Goal: Task Accomplishment & Management: Complete application form

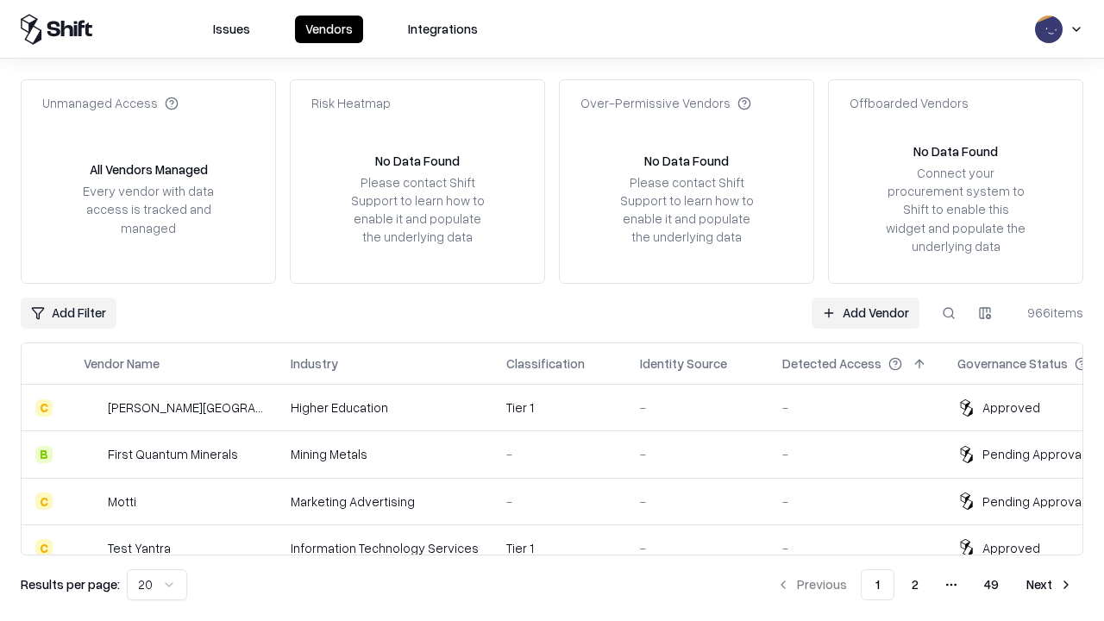
click at [865, 312] on link "Add Vendor" at bounding box center [866, 313] width 108 height 31
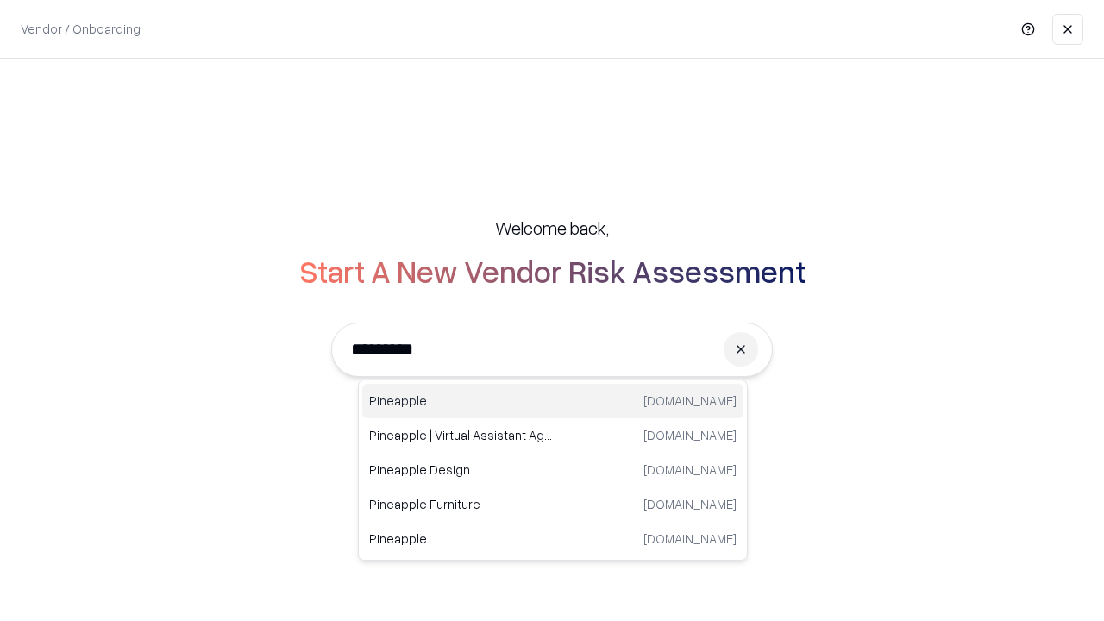
click at [553, 401] on div "Pineapple pineappleenergy.com" at bounding box center [552, 401] width 381 height 35
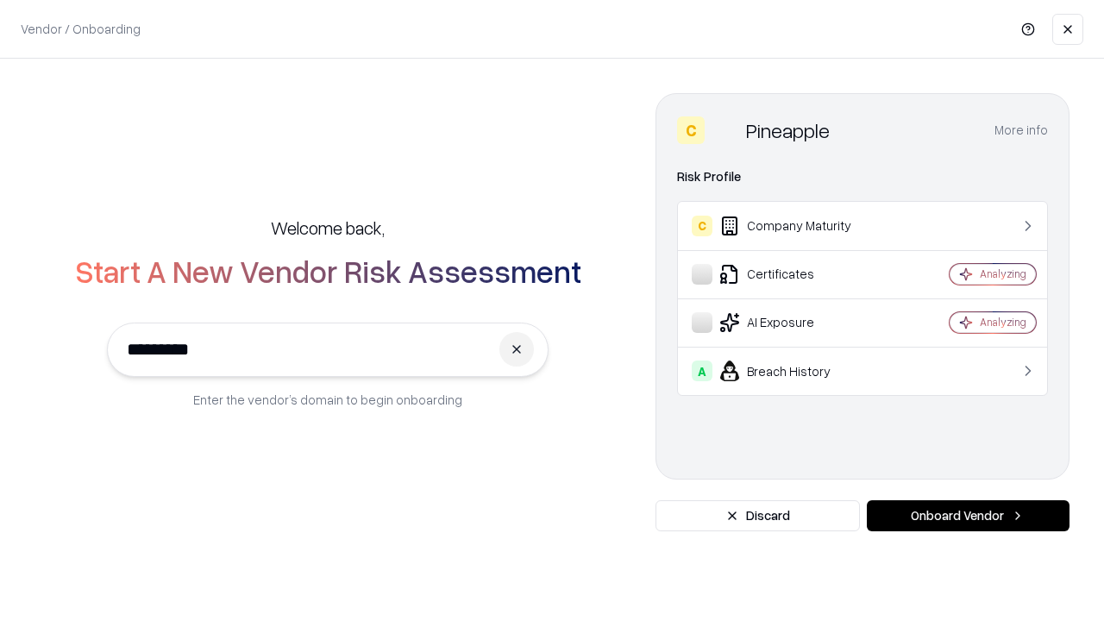
type input "*********"
click at [968, 516] on button "Onboard Vendor" at bounding box center [968, 515] width 203 height 31
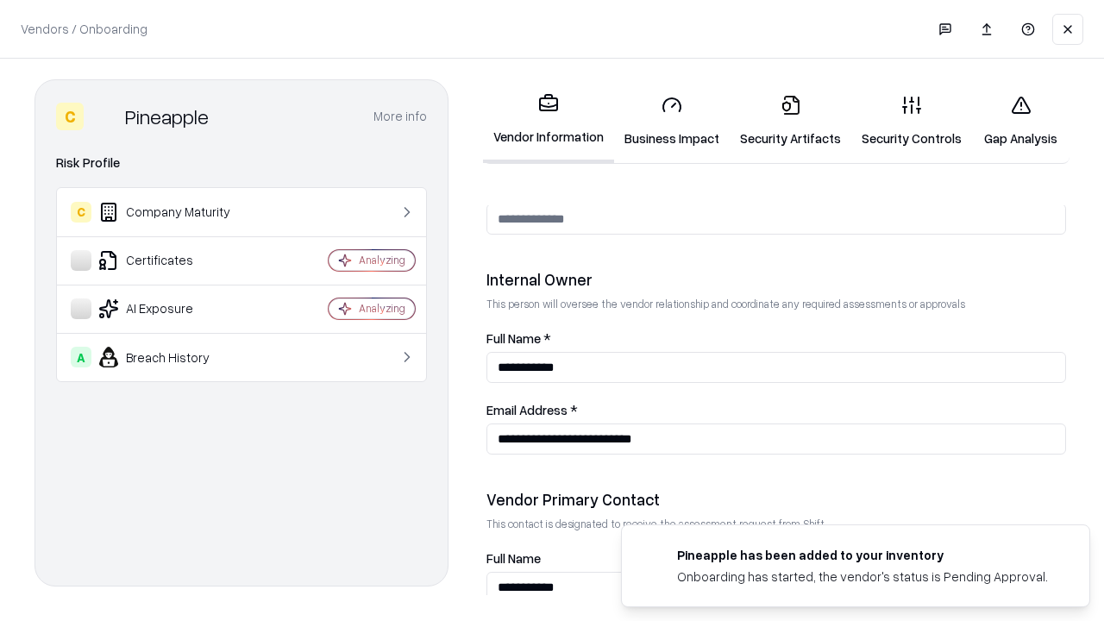
scroll to position [894, 0]
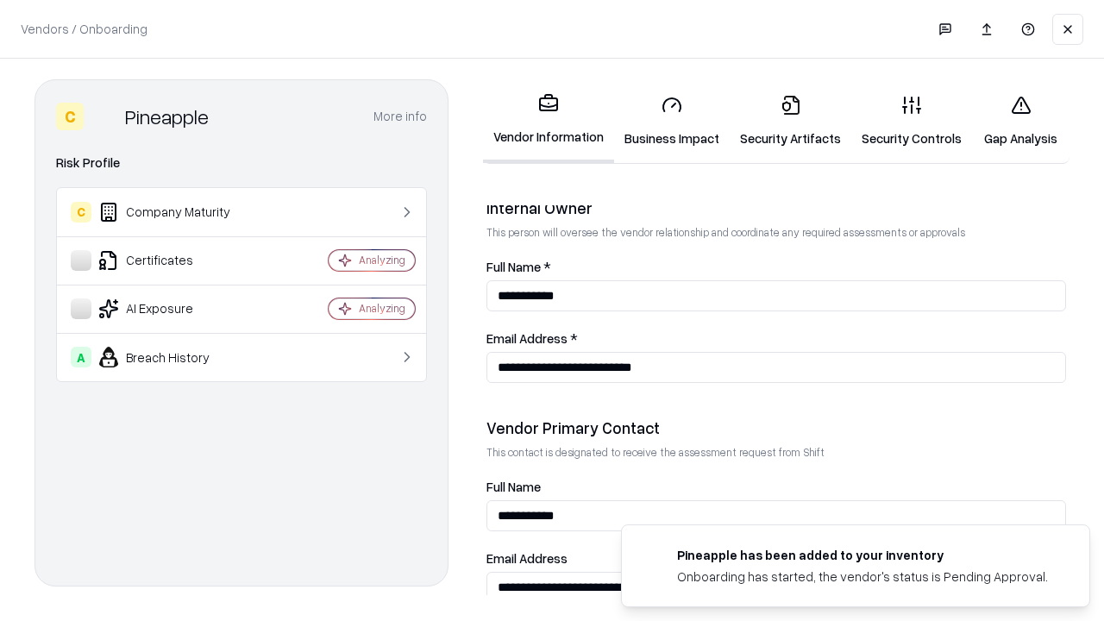
click at [790, 121] on link "Security Artifacts" at bounding box center [791, 121] width 122 height 80
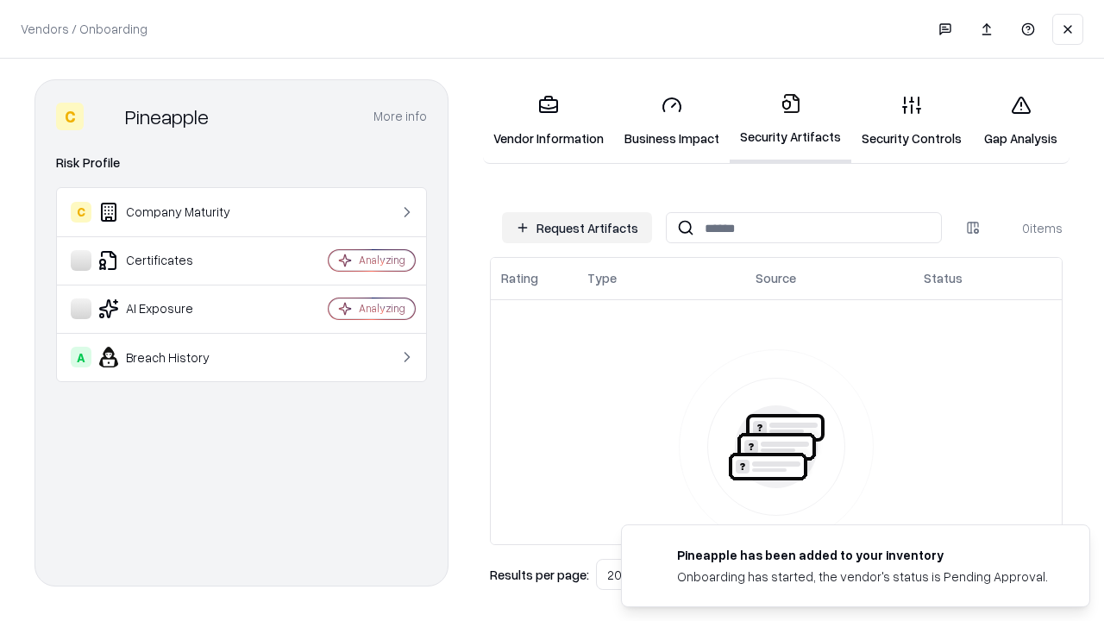
click at [577, 228] on button "Request Artifacts" at bounding box center [577, 227] width 150 height 31
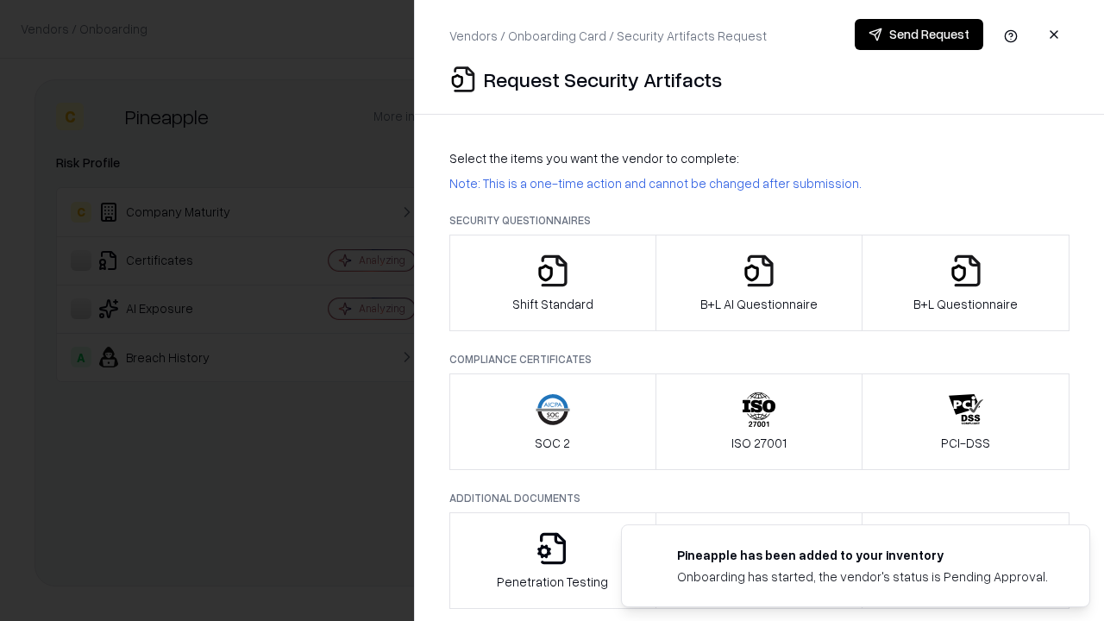
click at [966, 283] on icon "button" at bounding box center [966, 271] width 35 height 35
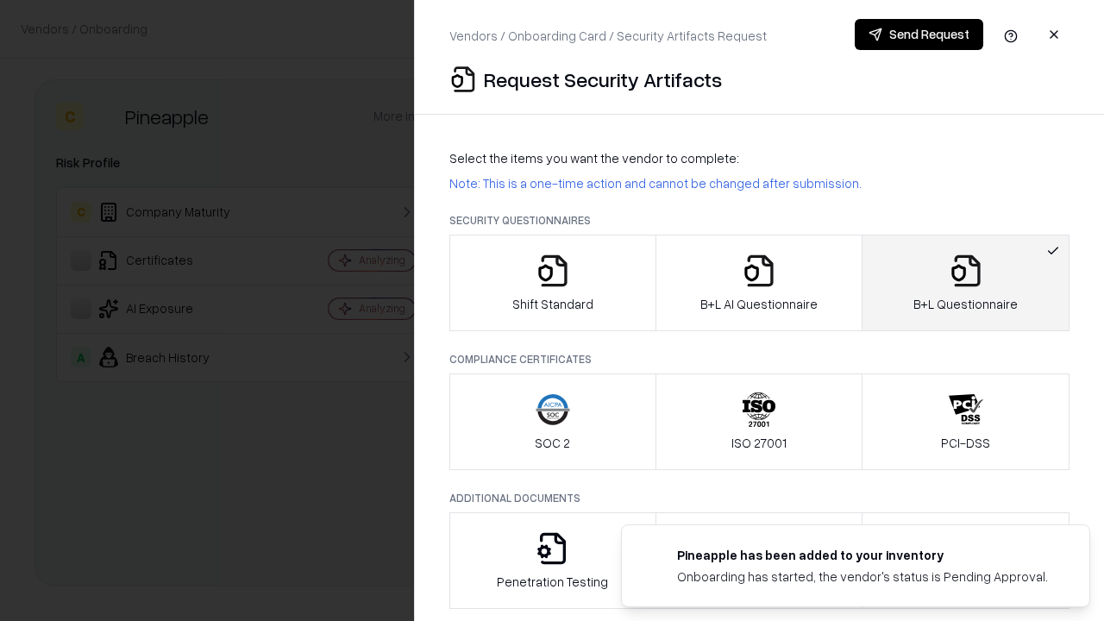
click at [758, 283] on icon "button" at bounding box center [759, 271] width 35 height 35
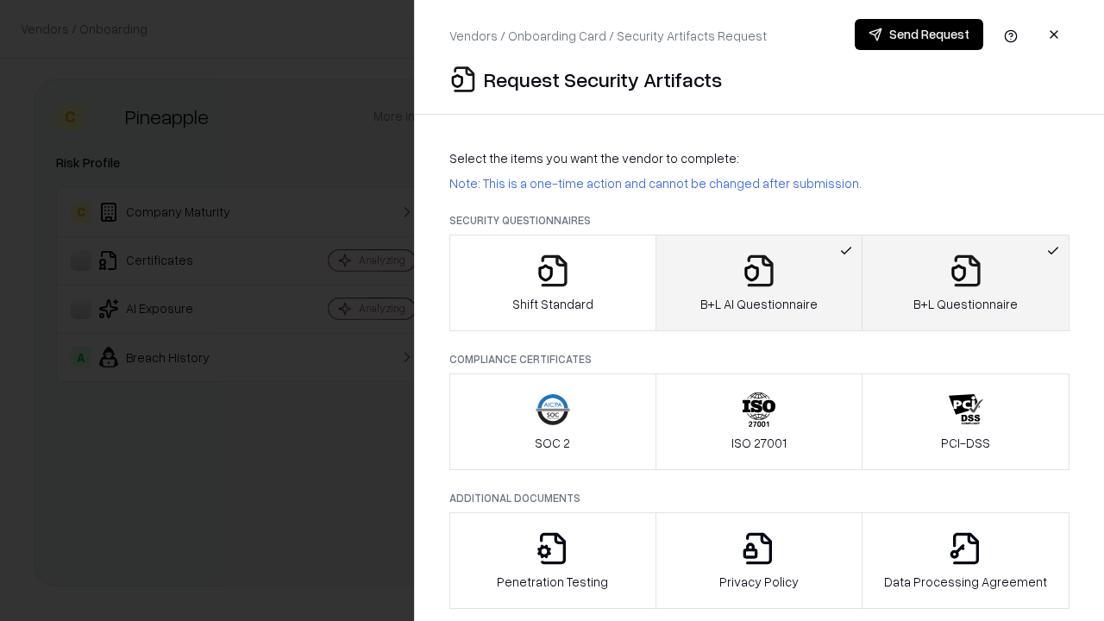
click at [919, 35] on button "Send Request" at bounding box center [919, 34] width 129 height 31
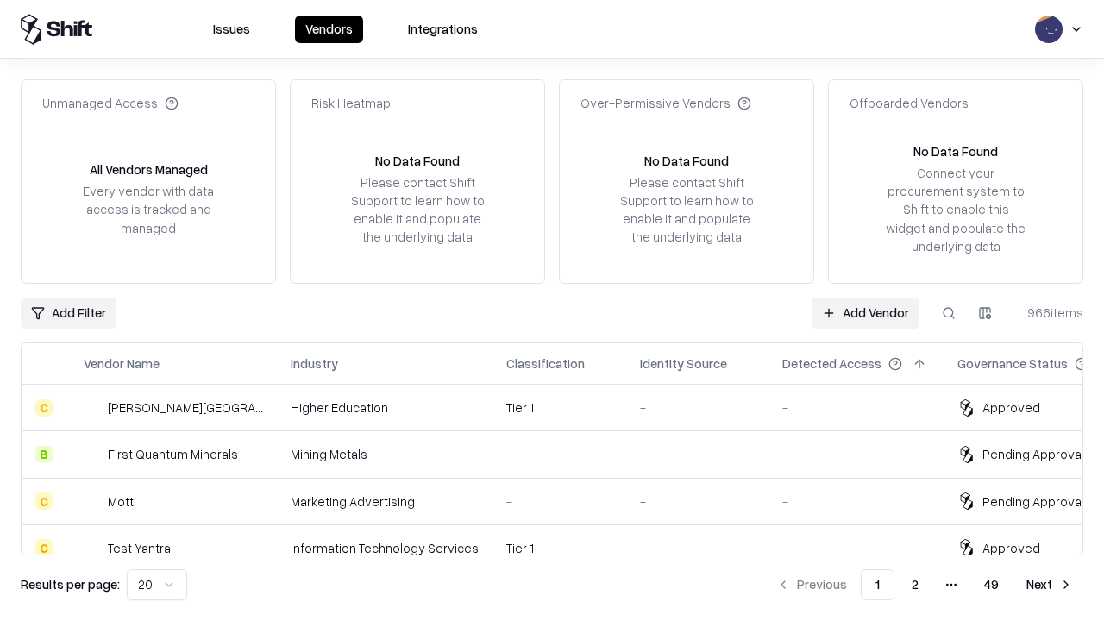
click at [949, 312] on button at bounding box center [949, 313] width 31 height 31
type input "*********"
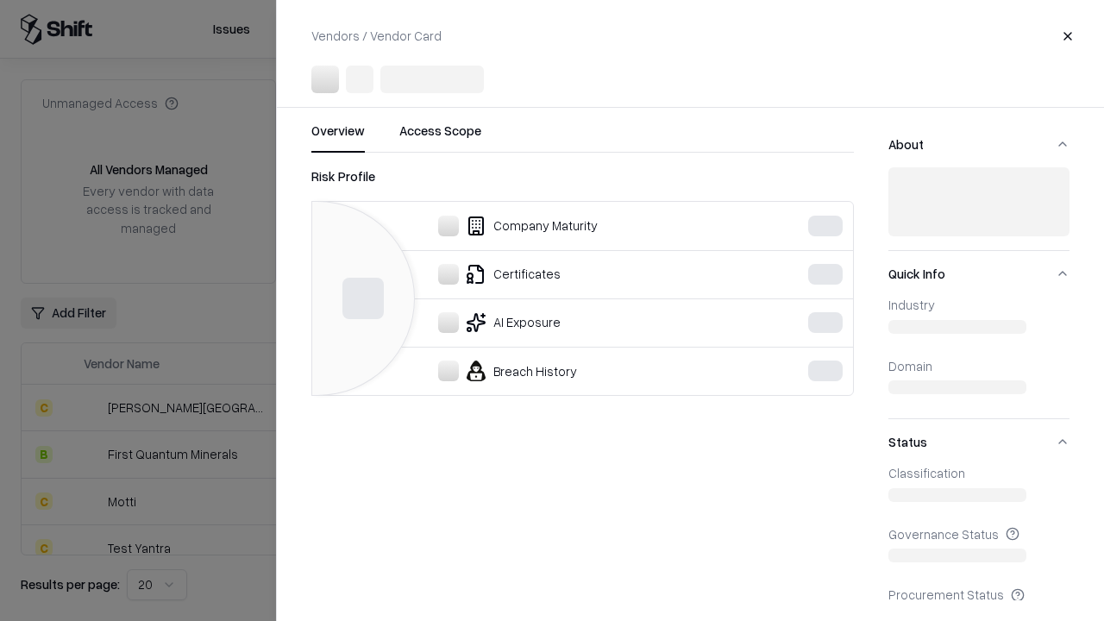
scroll to position [239, 0]
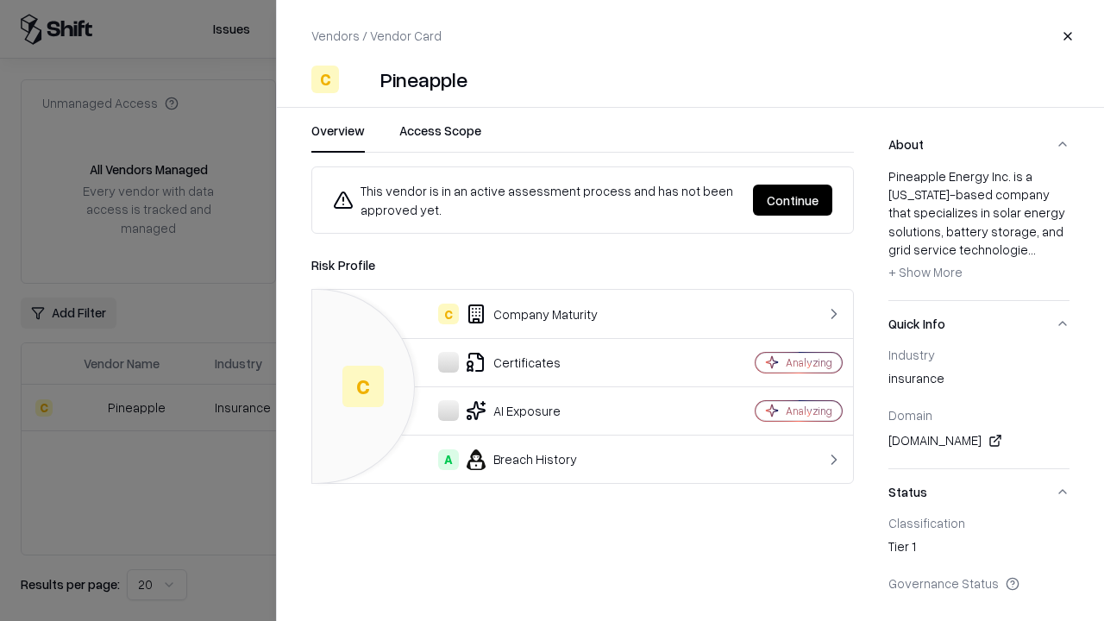
click at [793, 200] on button "Continue" at bounding box center [792, 200] width 79 height 31
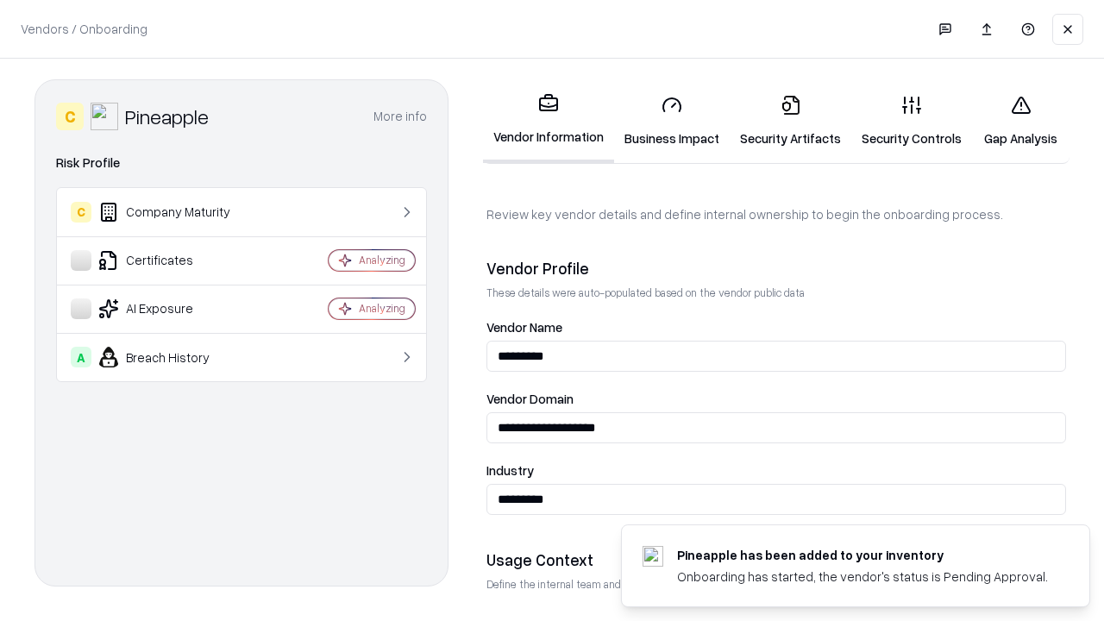
click at [790, 121] on link "Security Artifacts" at bounding box center [791, 121] width 122 height 80
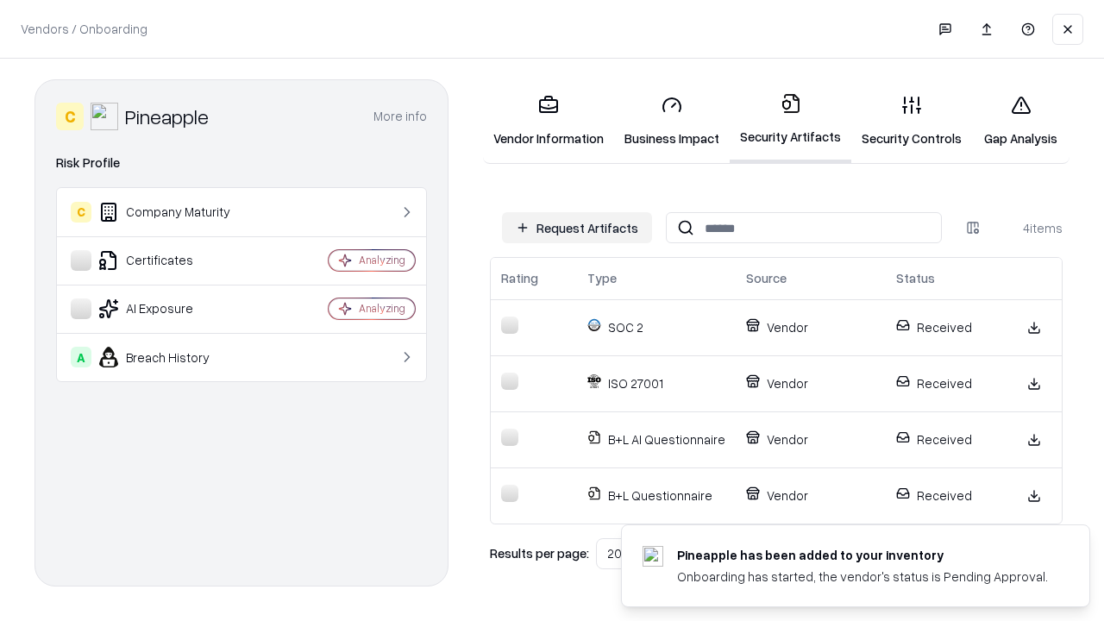
click at [1021, 121] on link "Gap Analysis" at bounding box center [1021, 121] width 98 height 80
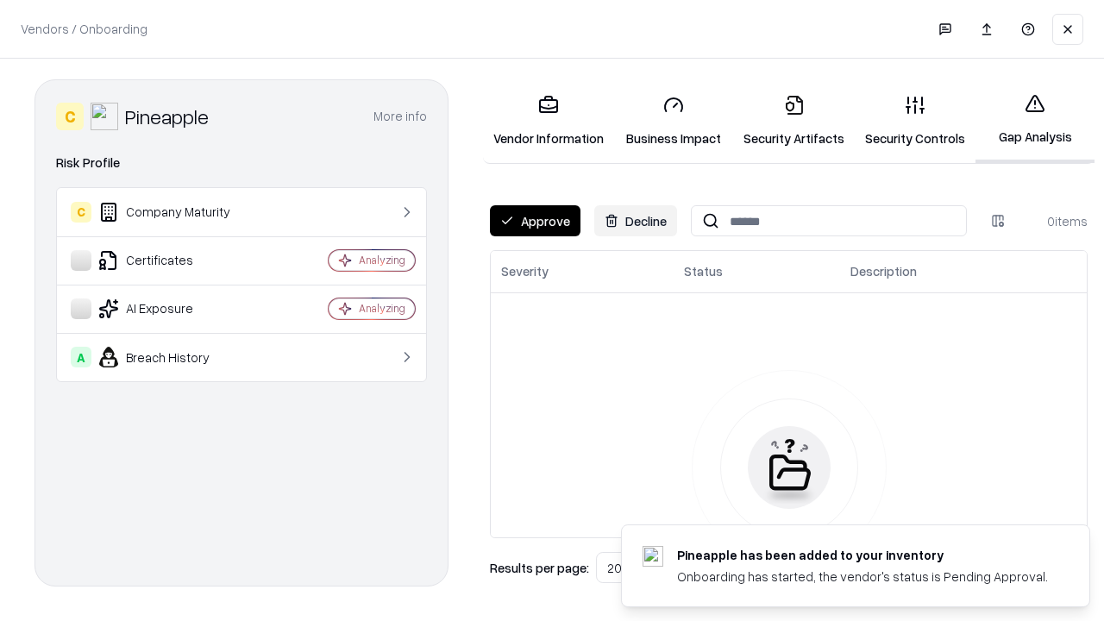
click at [535, 221] on button "Approve" at bounding box center [535, 220] width 91 height 31
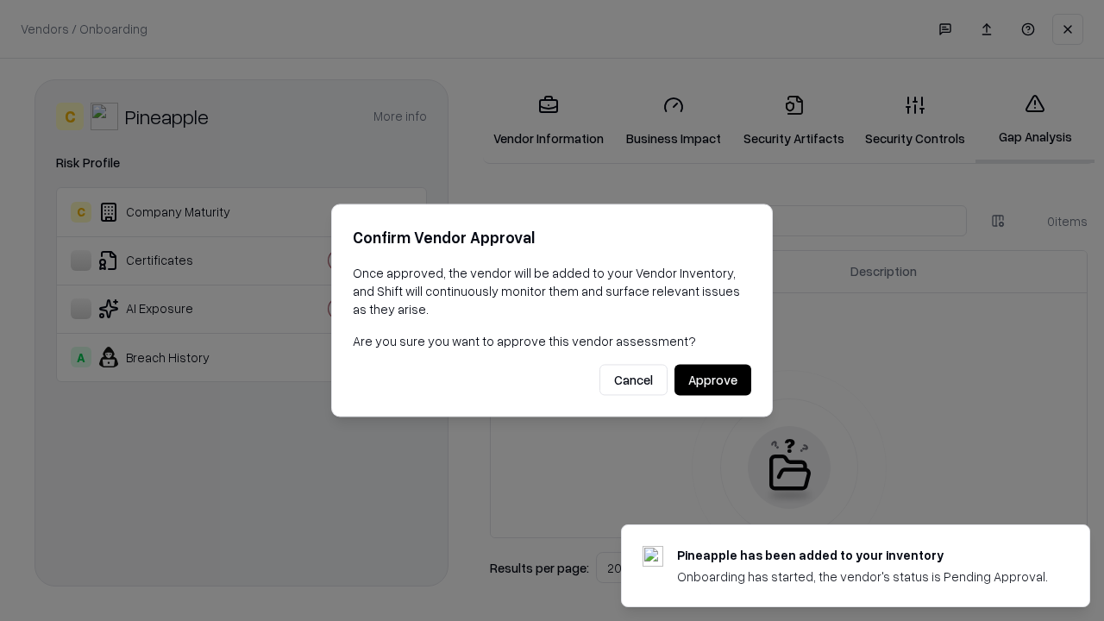
click at [713, 380] on button "Approve" at bounding box center [713, 380] width 77 height 31
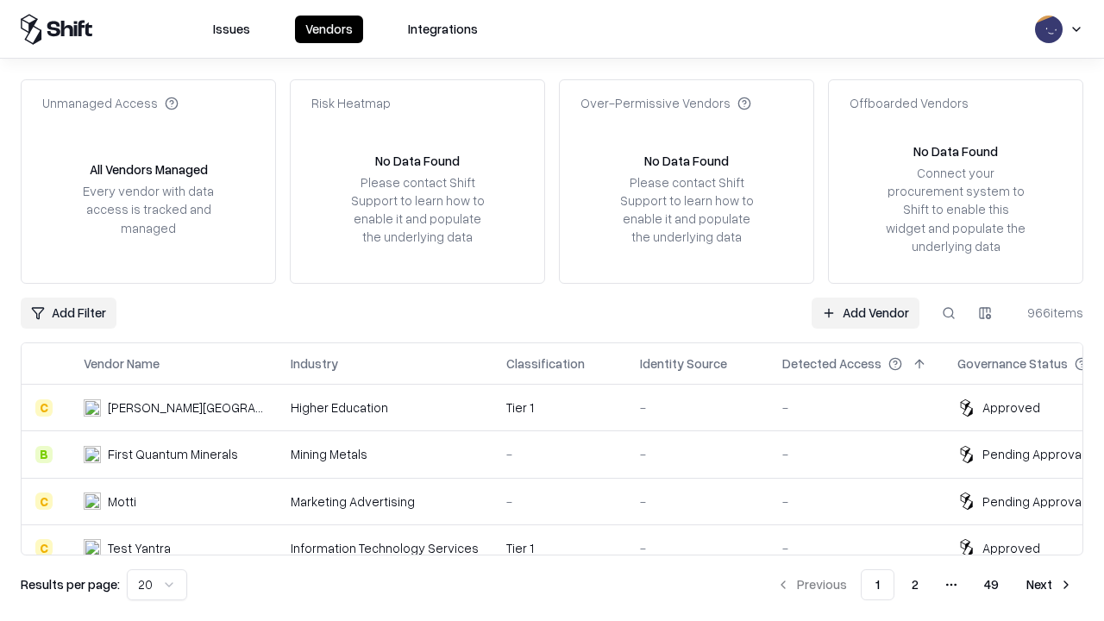
type input "*********"
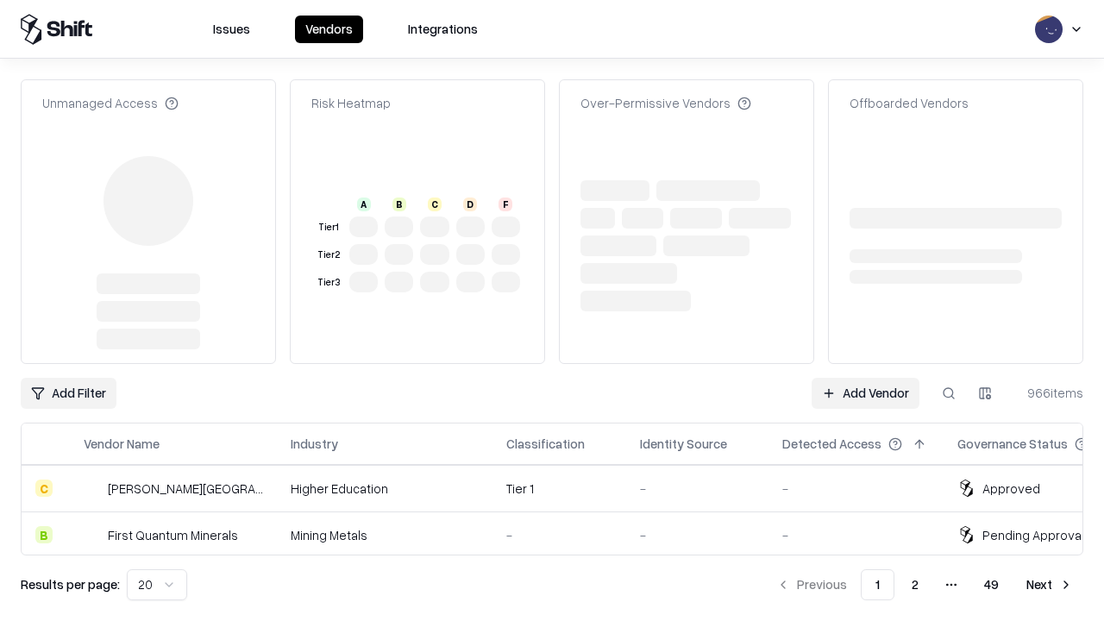
click at [865, 378] on link "Add Vendor" at bounding box center [866, 393] width 108 height 31
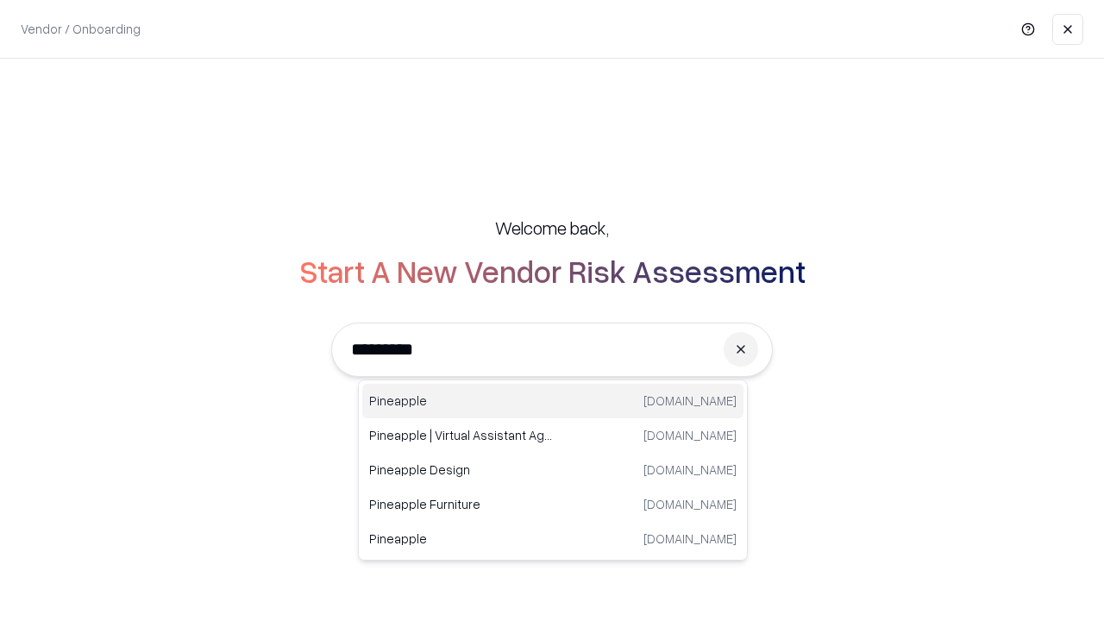
click at [553, 401] on div "Pineapple pineappleenergy.com" at bounding box center [552, 401] width 381 height 35
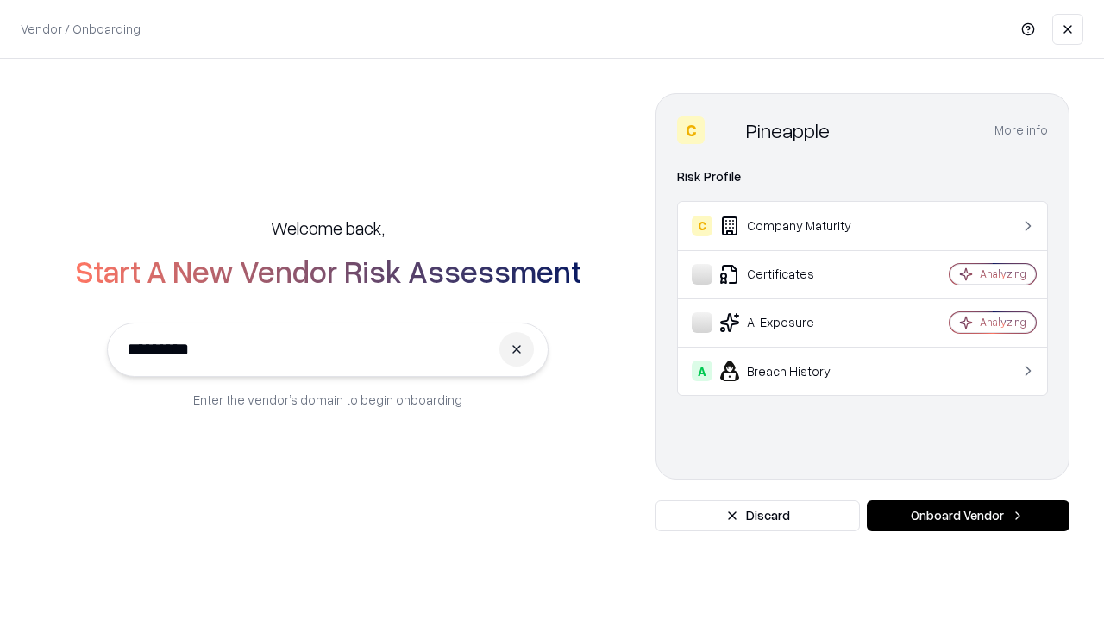
type input "*********"
click at [968, 516] on button "Onboard Vendor" at bounding box center [968, 515] width 203 height 31
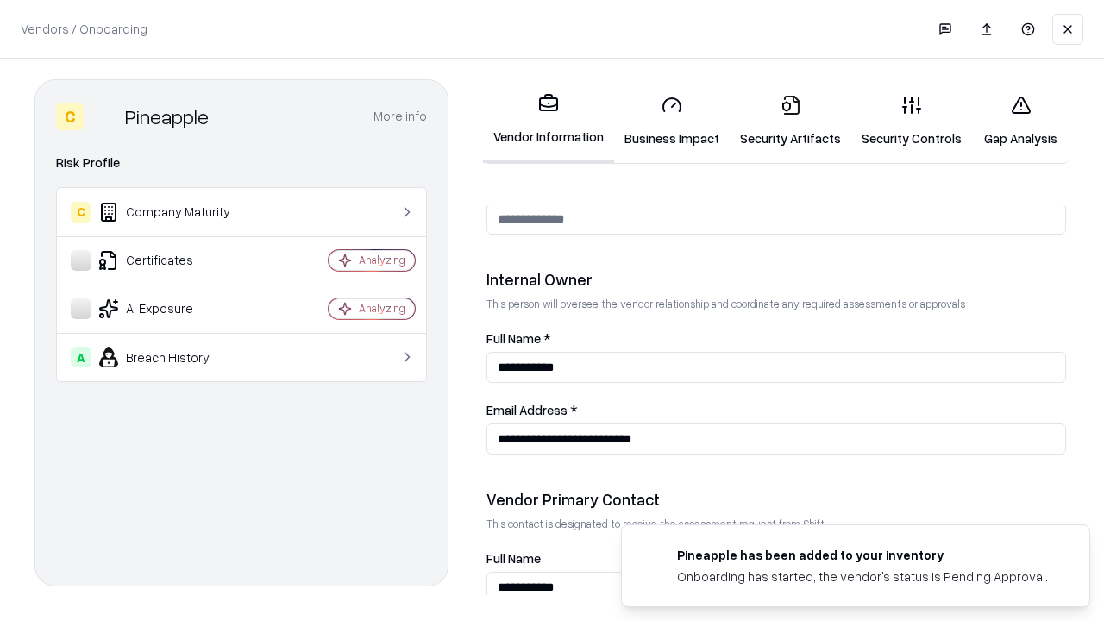
scroll to position [894, 0]
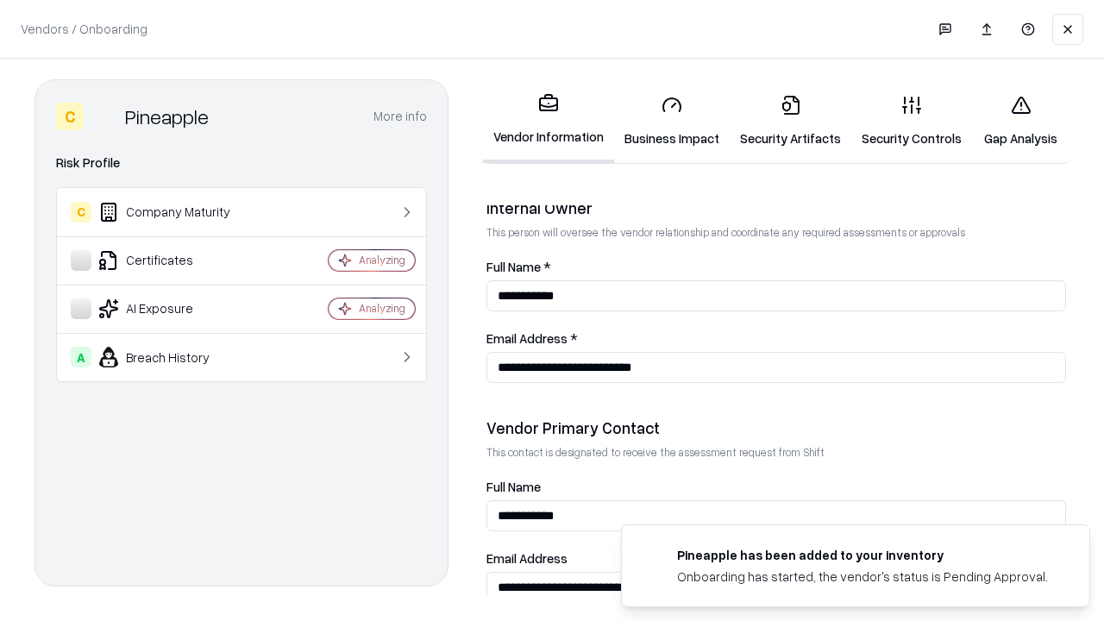
click at [1021, 121] on link "Gap Analysis" at bounding box center [1021, 121] width 98 height 80
